Goal: Transaction & Acquisition: Obtain resource

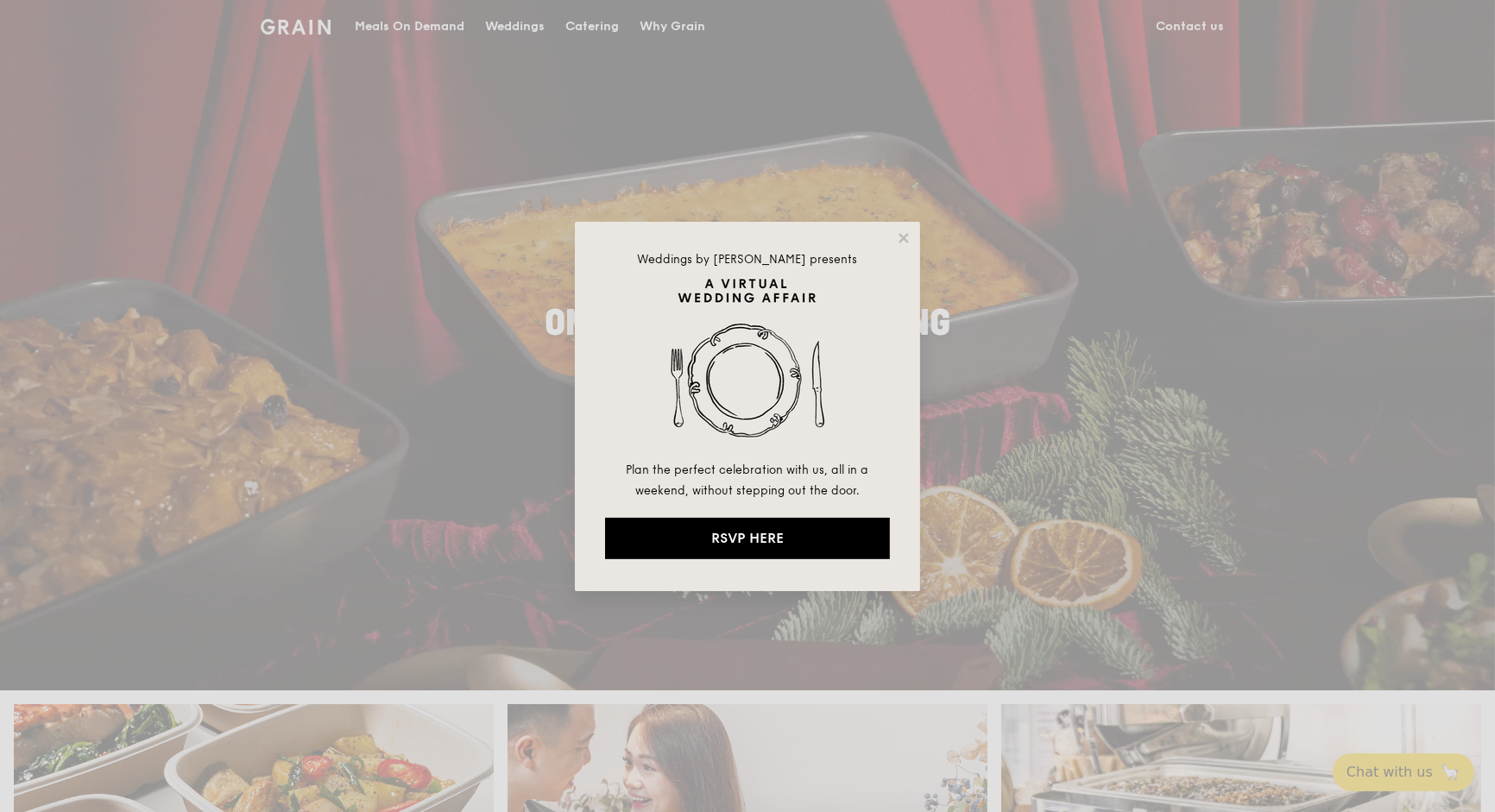
click at [589, 25] on div "Weddings by Grain presents Plan the perfect celebration with us, all in a weeke…" at bounding box center [748, 406] width 1495 height 812
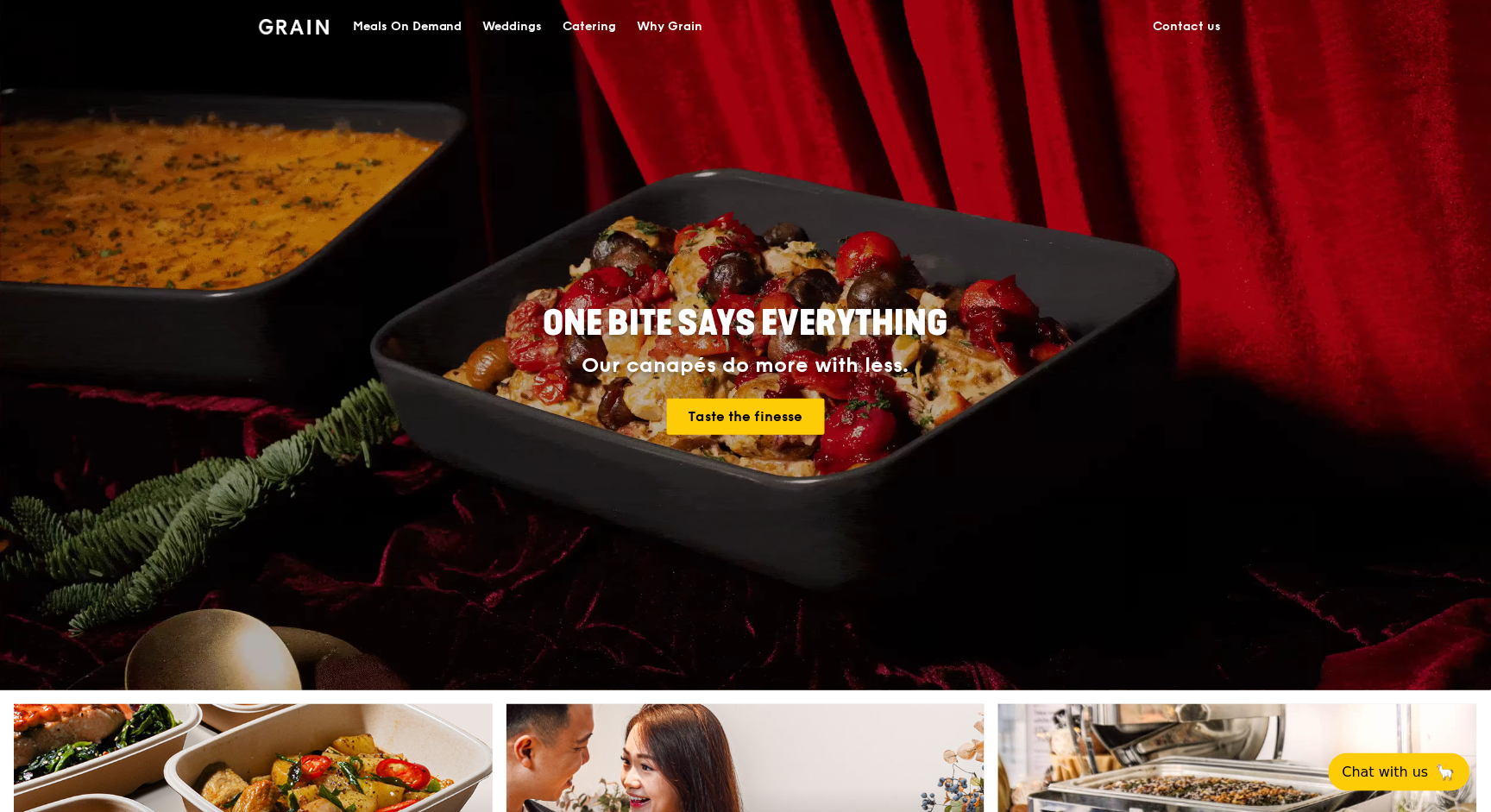
click at [589, 25] on div "Catering" at bounding box center [590, 26] width 53 height 51
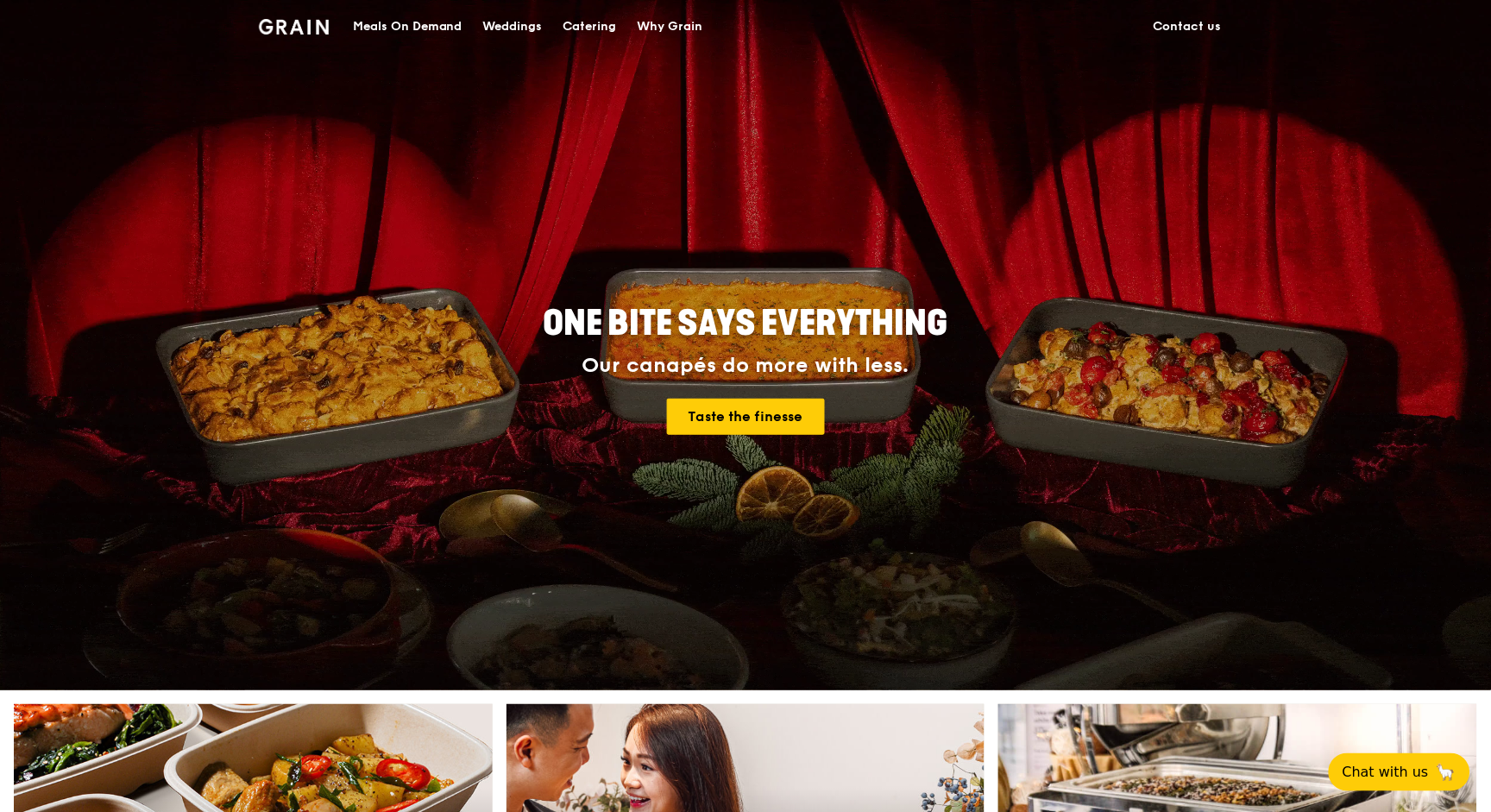
click at [581, 26] on div "Catering" at bounding box center [590, 26] width 53 height 51
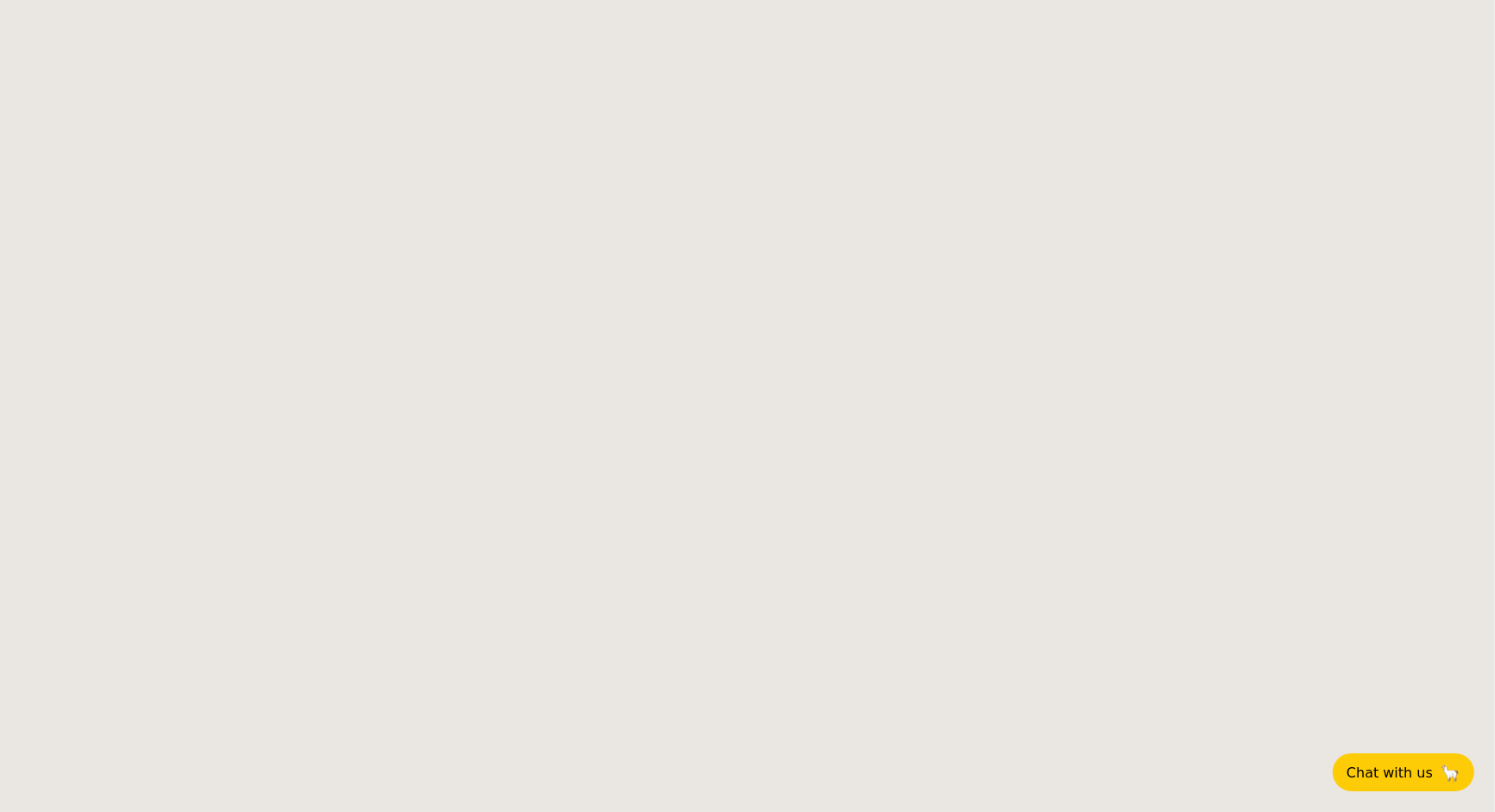
select select
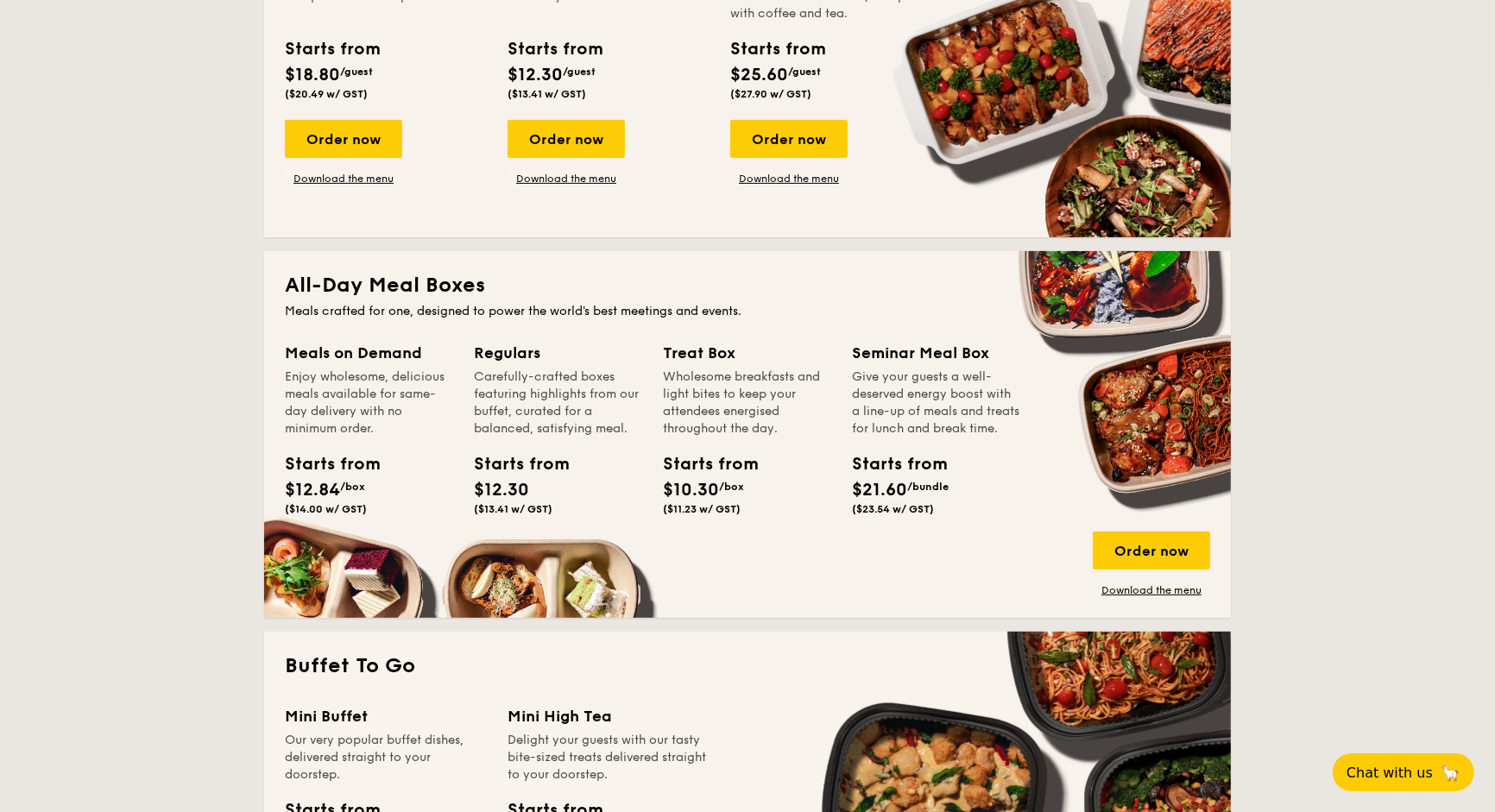
scroll to position [723, 0]
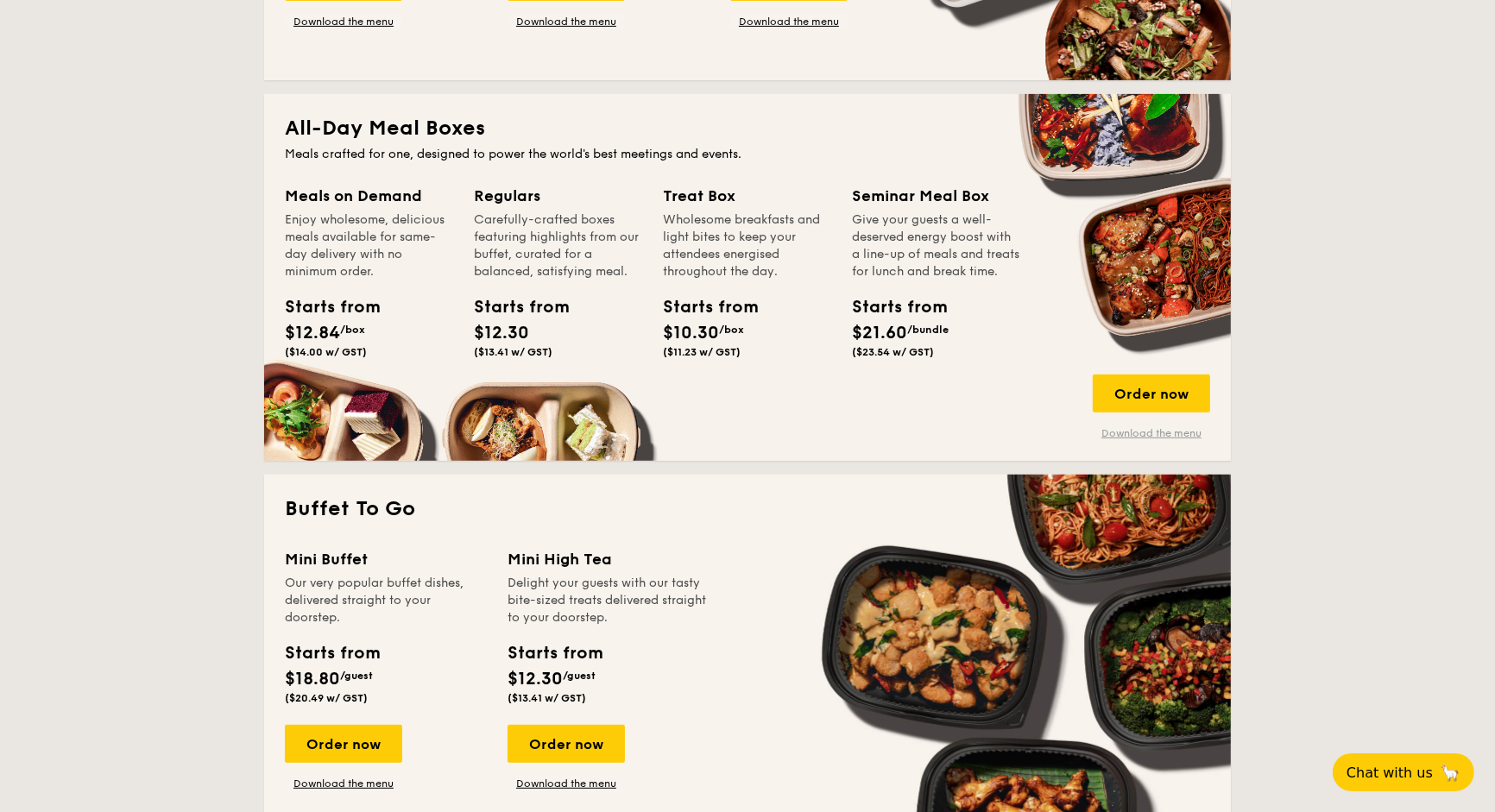
click at [1142, 435] on link "Download the menu" at bounding box center [1151, 433] width 117 height 14
